Goal: Find specific page/section: Find specific page/section

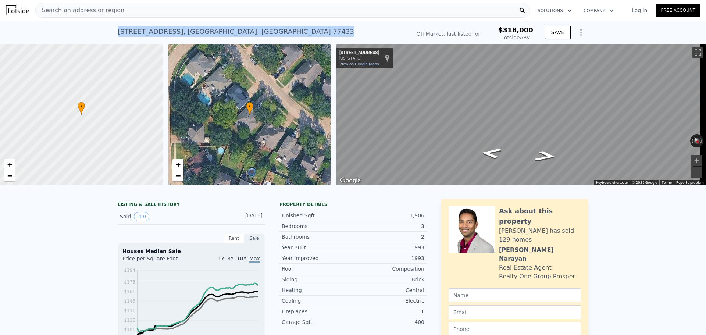
drag, startPoint x: 116, startPoint y: 32, endPoint x: 263, endPoint y: 25, distance: 146.6
click at [263, 25] on div "[STREET_ADDRESS] No sales on record (~ARV $318k )" at bounding box center [263, 34] width 290 height 21
copy div "[STREET_ADDRESS]"
click at [283, 29] on div "[STREET_ADDRESS] No sales on record (~ARV $318k )" at bounding box center [263, 34] width 290 height 21
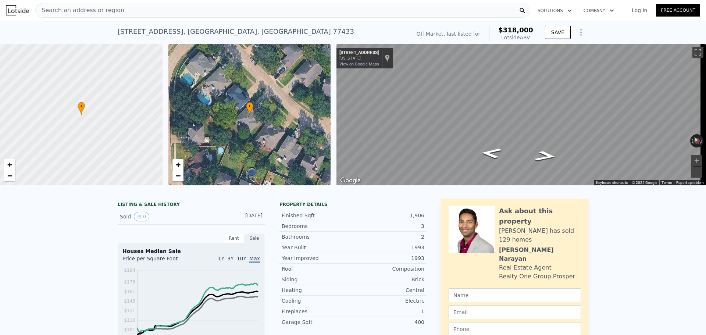
click at [281, 32] on div "[STREET_ADDRESS] No sales on record (~ARV $318k )" at bounding box center [263, 34] width 290 height 21
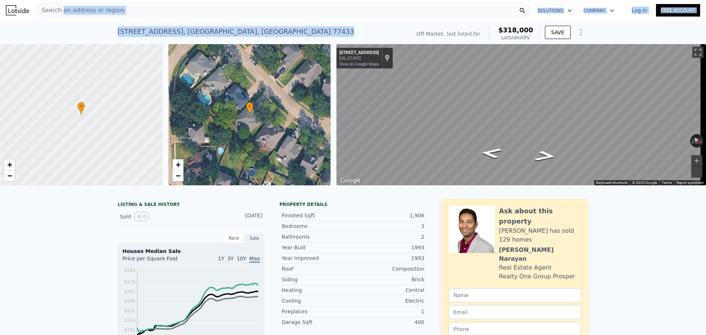
drag, startPoint x: 281, startPoint y: 32, endPoint x: 60, endPoint y: 16, distance: 221.3
click at [272, 35] on div "[STREET_ADDRESS] No sales on record (~ARV $318k )" at bounding box center [263, 34] width 290 height 21
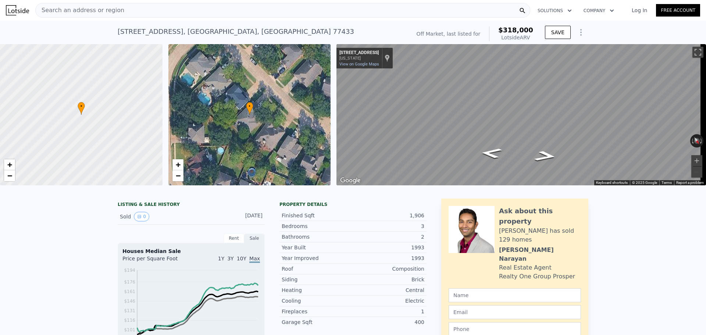
click at [274, 29] on div "[STREET_ADDRESS] No sales on record (~ARV $318k )" at bounding box center [263, 34] width 290 height 21
click at [74, 8] on span "Search an address or region" at bounding box center [80, 10] width 89 height 9
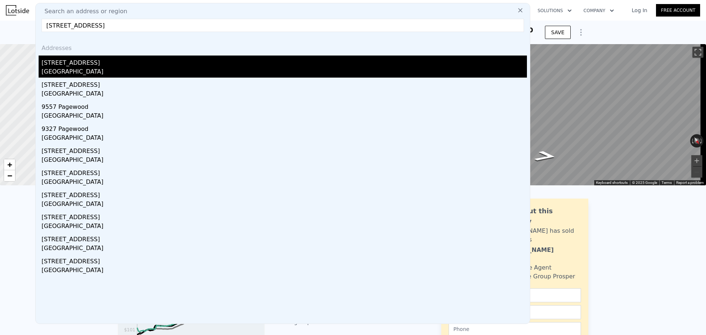
type input "[STREET_ADDRESS]"
click at [79, 63] on div "[STREET_ADDRESS]" at bounding box center [285, 62] width 486 height 12
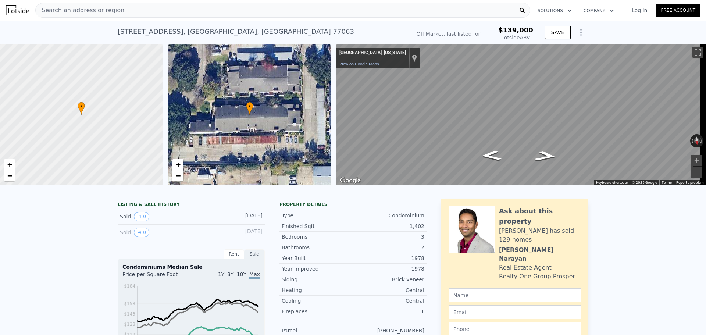
click at [102, 7] on span "Search an address or region" at bounding box center [80, 10] width 89 height 9
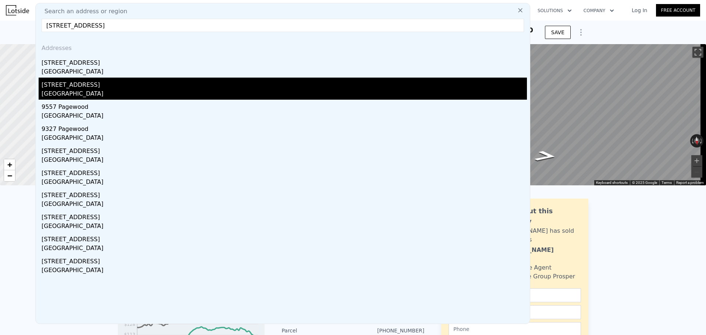
type input "[STREET_ADDRESS]"
click at [71, 86] on div "[STREET_ADDRESS]" at bounding box center [285, 84] width 486 height 12
